Goal: Information Seeking & Learning: Learn about a topic

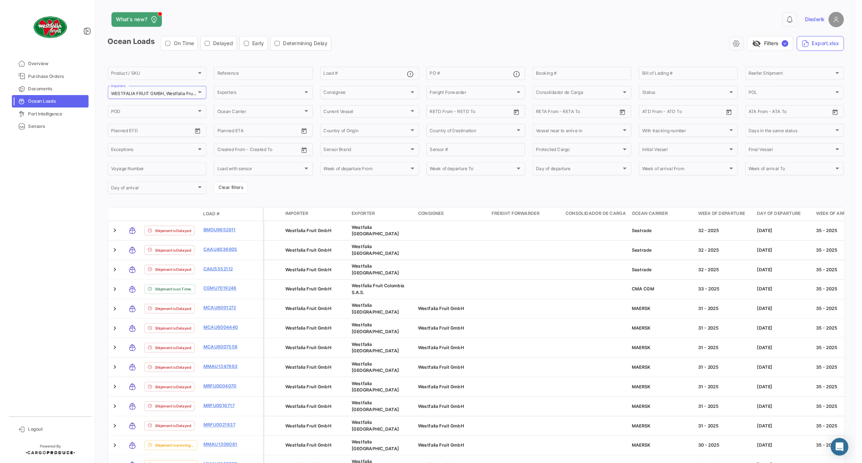
scroll to position [81, 0]
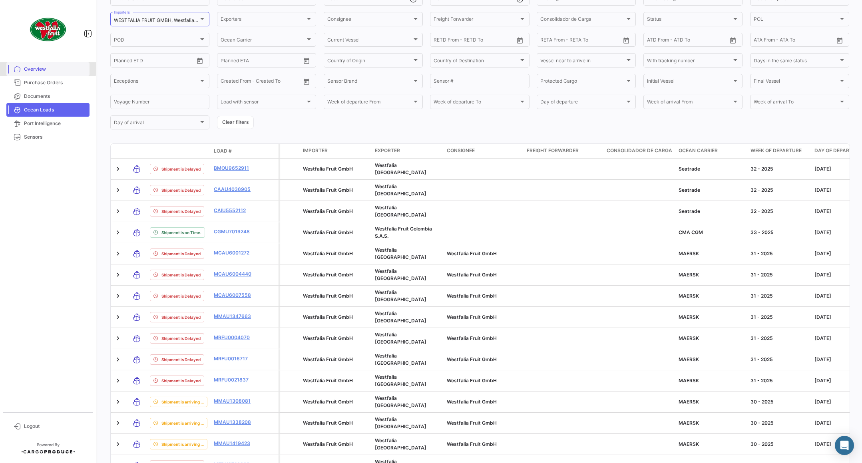
click at [36, 68] on span "Overview" at bounding box center [55, 69] width 62 height 7
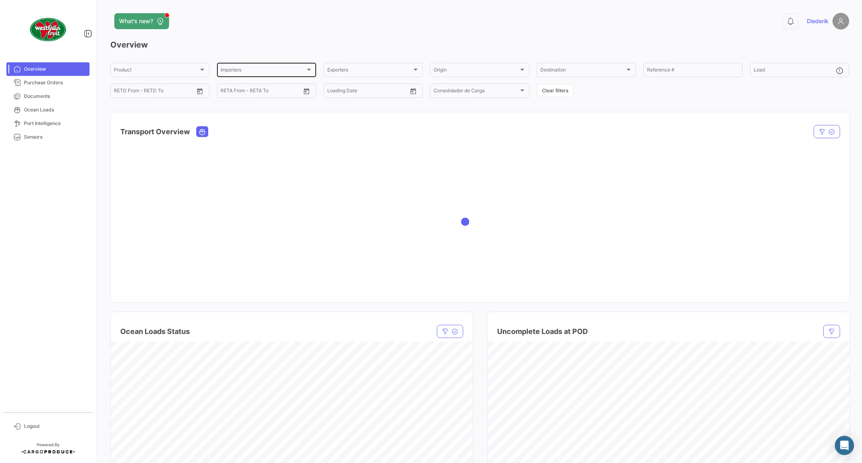
click at [296, 69] on div "Importers" at bounding box center [263, 71] width 85 height 6
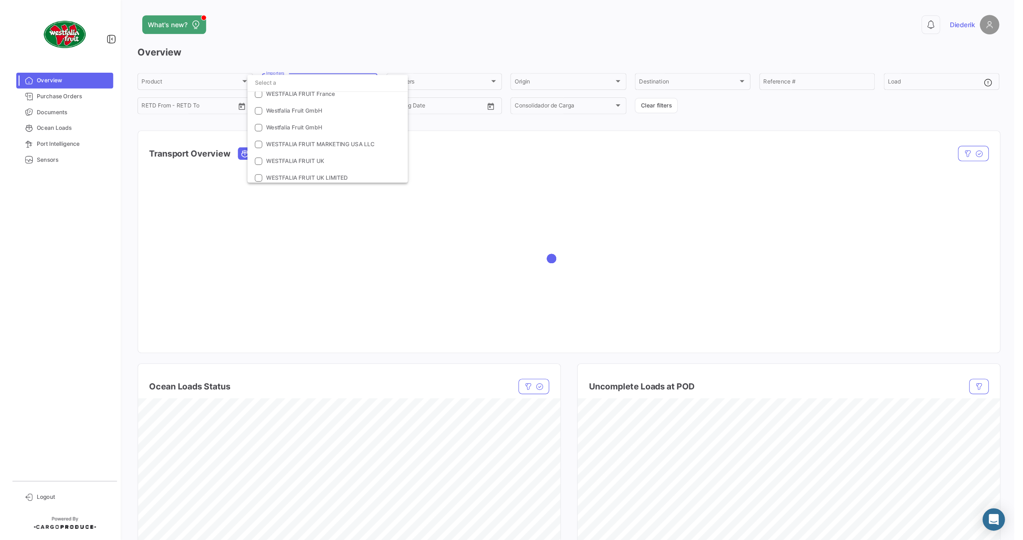
scroll to position [930, 0]
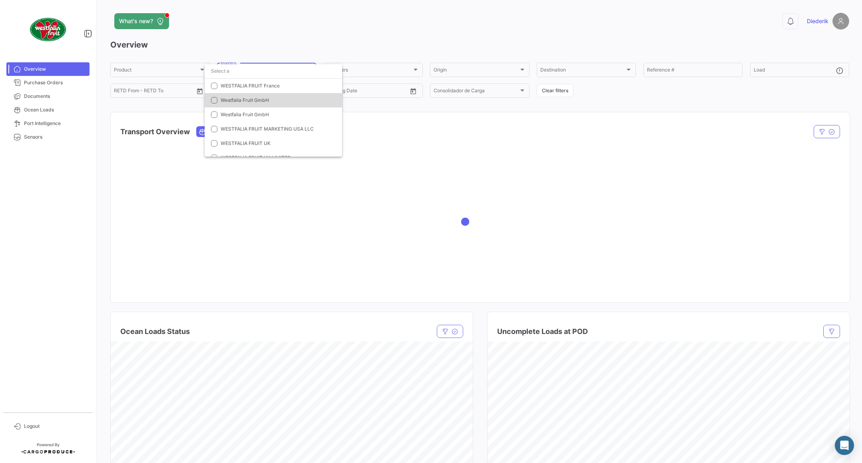
click at [245, 97] on span "Westfalia Fruit GmbH" at bounding box center [245, 100] width 48 height 6
click at [243, 120] on mat-option "Westfalia Fruit GmbH" at bounding box center [273, 114] width 137 height 14
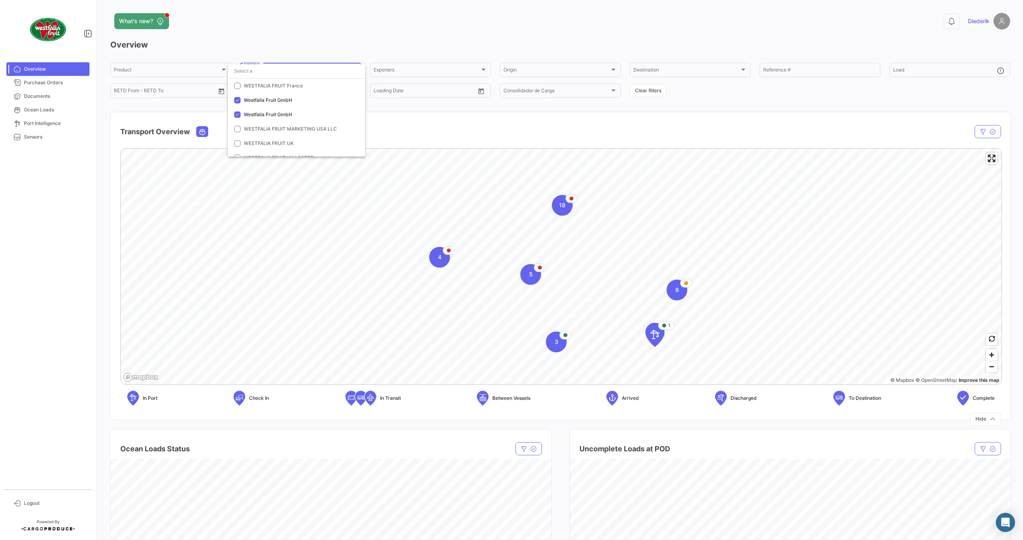
click at [621, 125] on div at bounding box center [511, 270] width 1023 height 540
click at [561, 208] on span "18" at bounding box center [562, 205] width 6 height 8
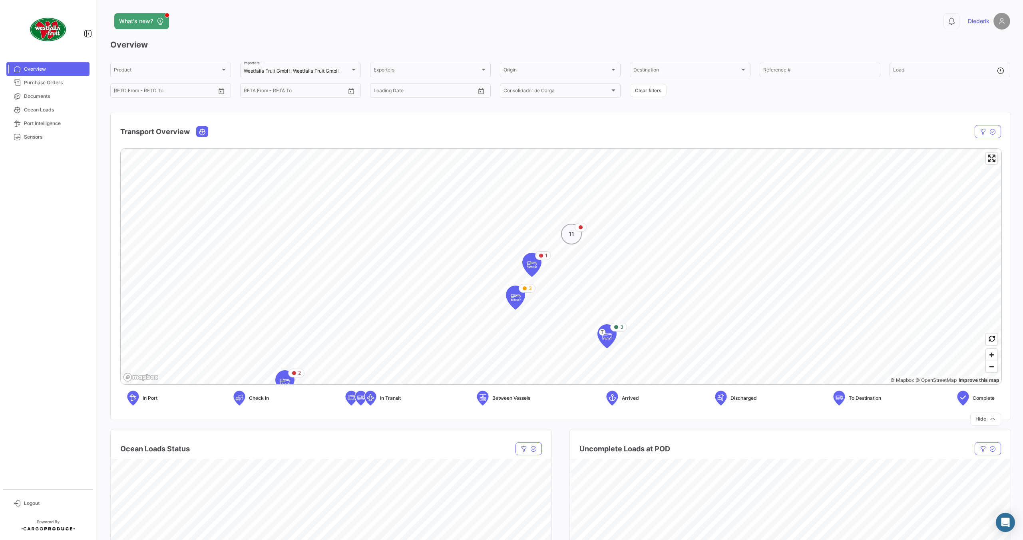
click at [576, 234] on div "11" at bounding box center [571, 234] width 21 height 21
click at [588, 255] on div "10" at bounding box center [584, 250] width 21 height 21
click at [587, 223] on icon "Map marker" at bounding box center [582, 220] width 11 height 17
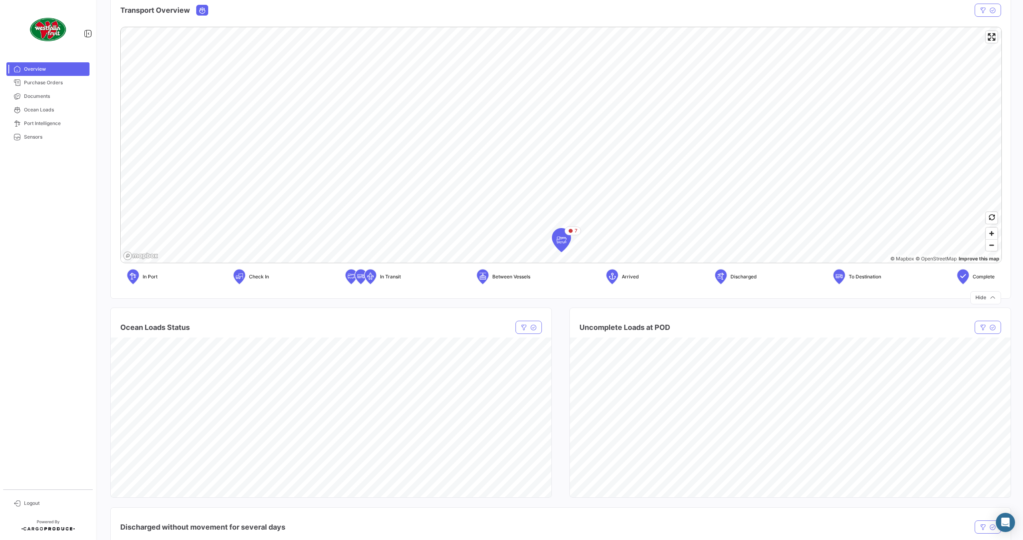
scroll to position [126, 0]
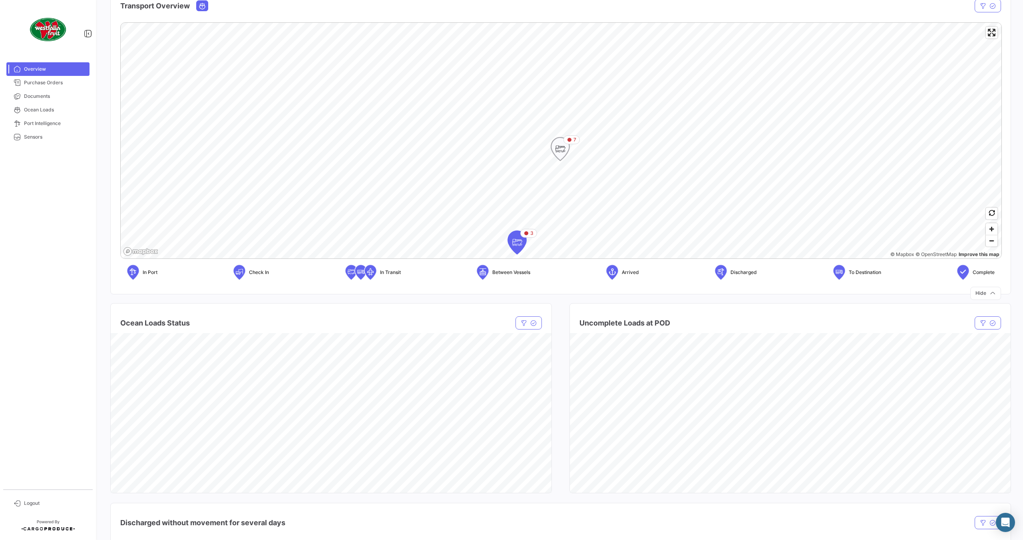
click at [561, 146] on icon "Map marker" at bounding box center [560, 149] width 11 height 17
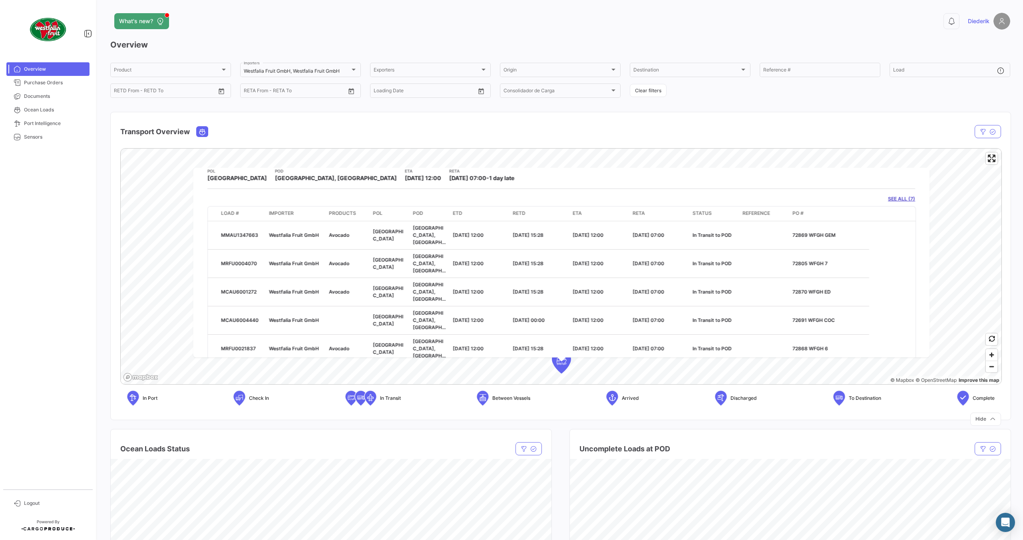
scroll to position [38, 0]
click at [756, 101] on div "Overview Product Product Westfalia Fruit GmbH, Westfalia Fruit GmbH Importers E…" at bounding box center [560, 229] width 900 height 380
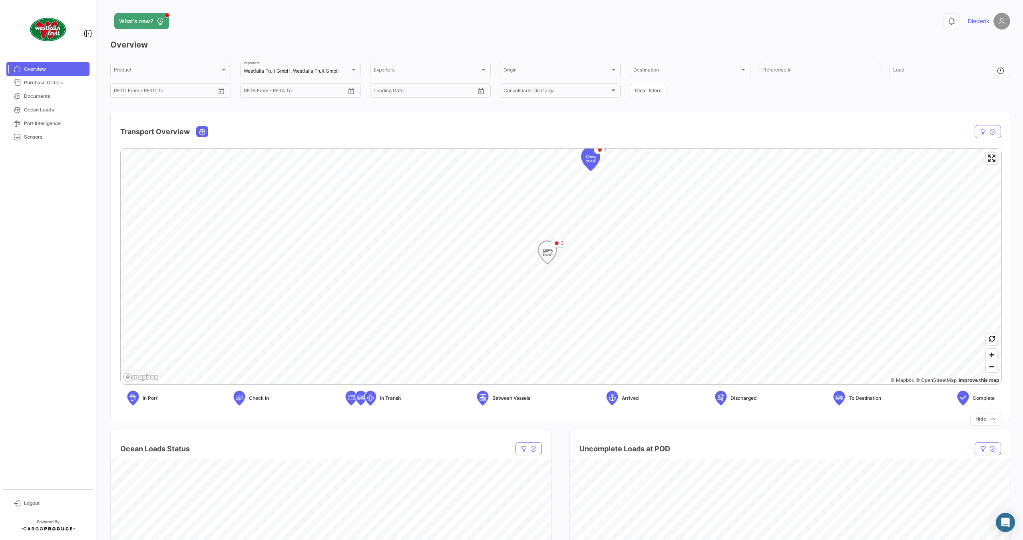
click at [552, 254] on icon "Map marker" at bounding box center [547, 252] width 11 height 17
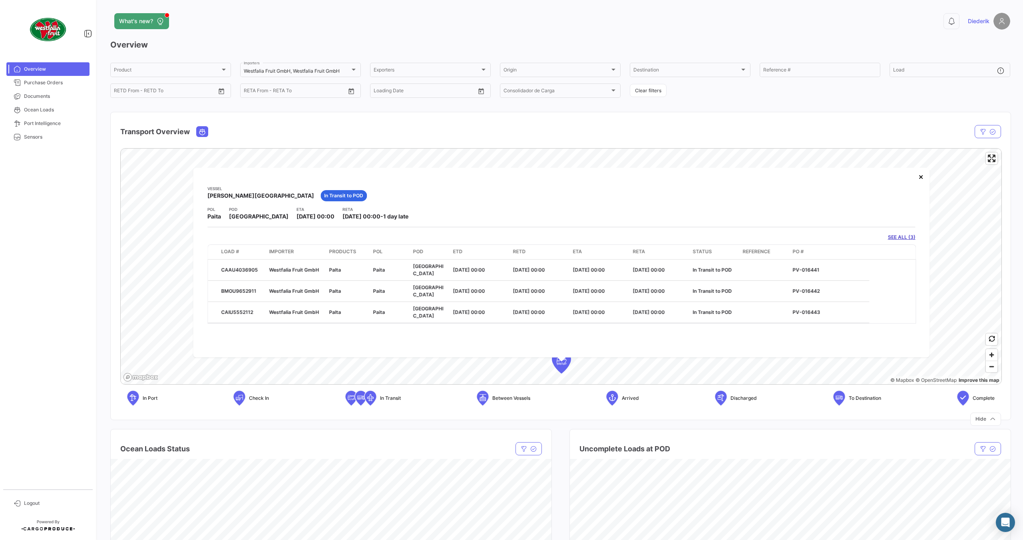
click at [438, 137] on div "Transport Overview" at bounding box center [428, 132] width 617 height 20
click at [921, 176] on button "×" at bounding box center [921, 177] width 16 height 16
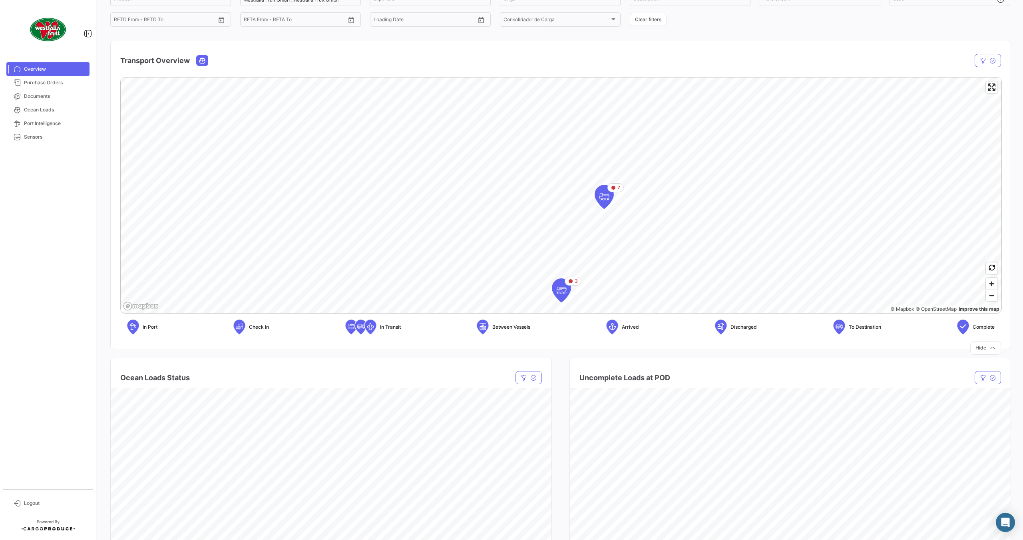
scroll to position [78, 0]
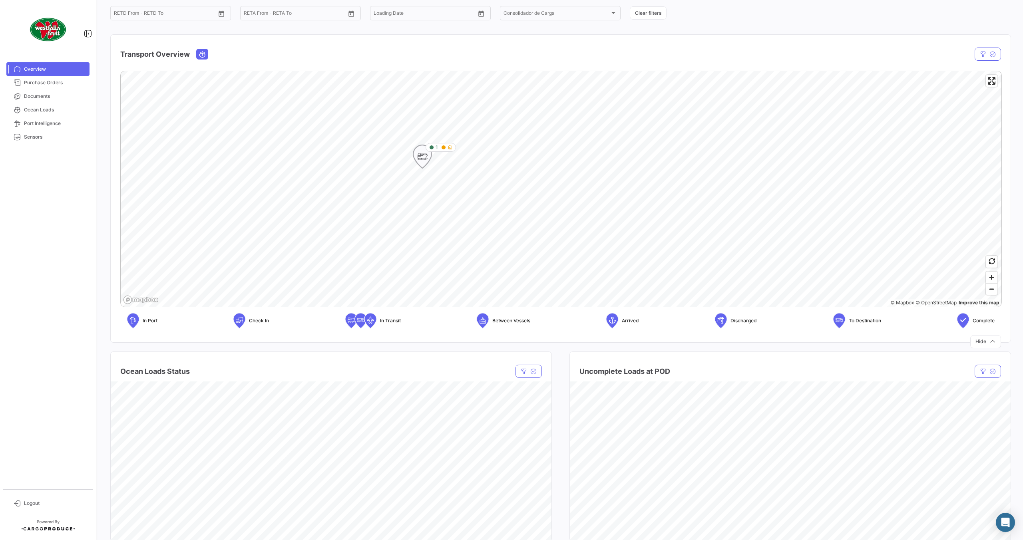
click at [422, 163] on icon "Map marker" at bounding box center [422, 156] width 11 height 17
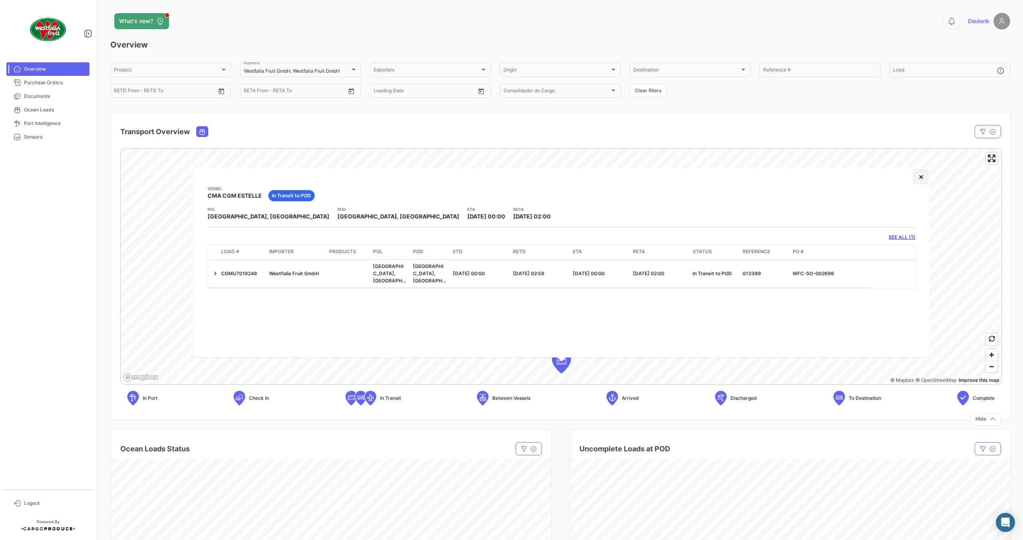
click at [921, 180] on button "×" at bounding box center [921, 177] width 16 height 16
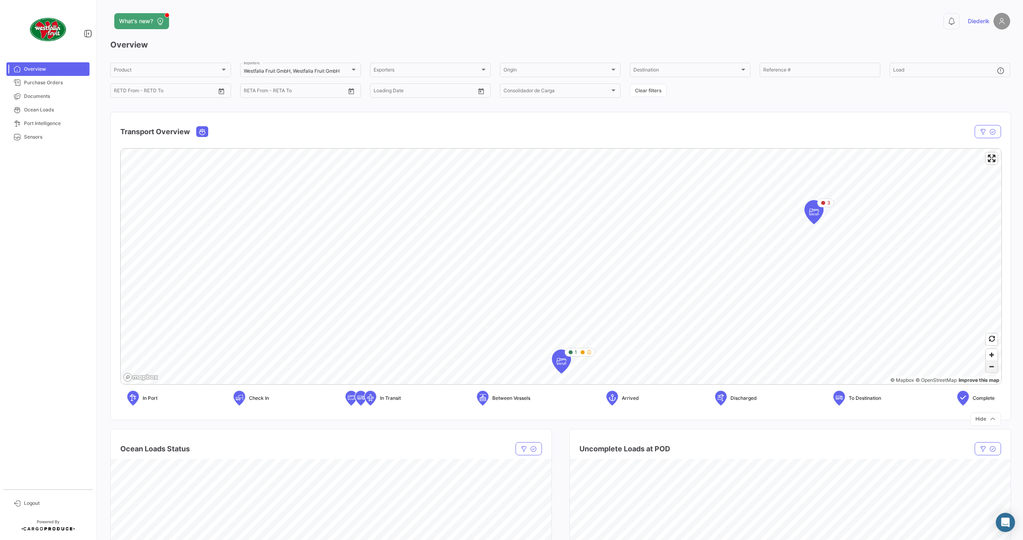
click at [921, 369] on span "Zoom out" at bounding box center [992, 366] width 12 height 11
click at [921, 358] on span "Zoom in" at bounding box center [992, 355] width 12 height 12
